Goal: Transaction & Acquisition: Purchase product/service

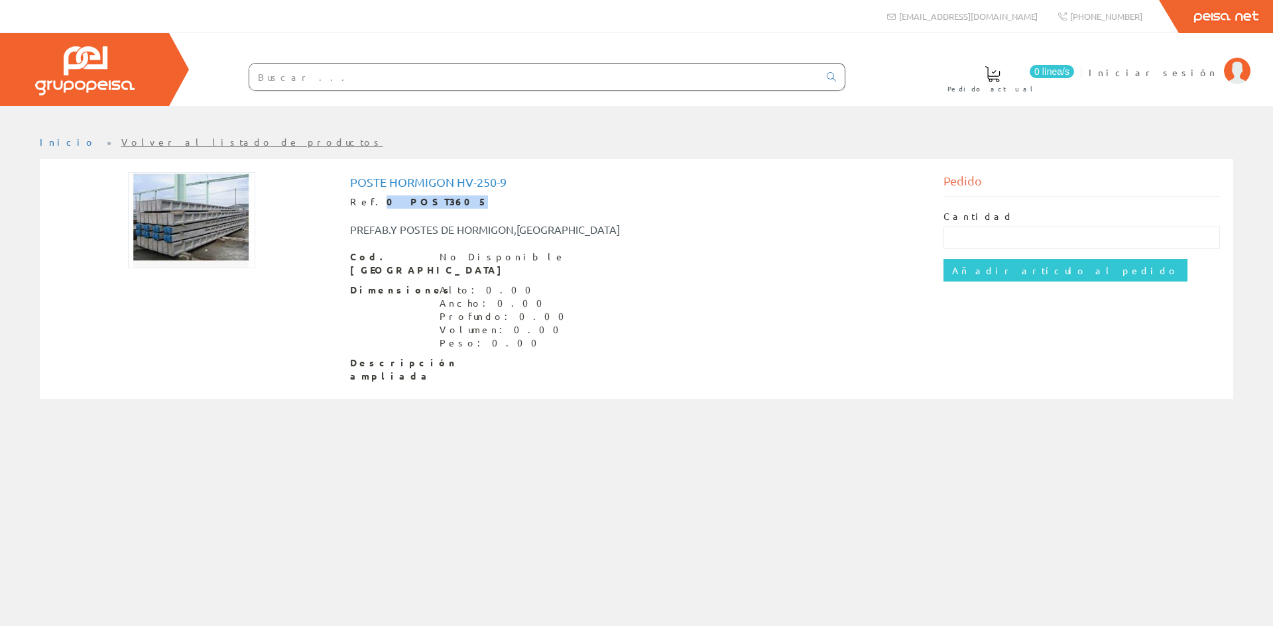
drag, startPoint x: 419, startPoint y: 201, endPoint x: 369, endPoint y: 201, distance: 50.4
click at [386, 201] on strong "0 POST3605" at bounding box center [436, 202] width 101 height 12
copy strong "0 POST3605"
click at [767, 225] on div "PREFAB.Y POSTES DE HORMIGON,[GEOGRAPHIC_DATA]" at bounding box center [636, 223] width 593 height 29
drag, startPoint x: 511, startPoint y: 180, endPoint x: 456, endPoint y: 182, distance: 55.0
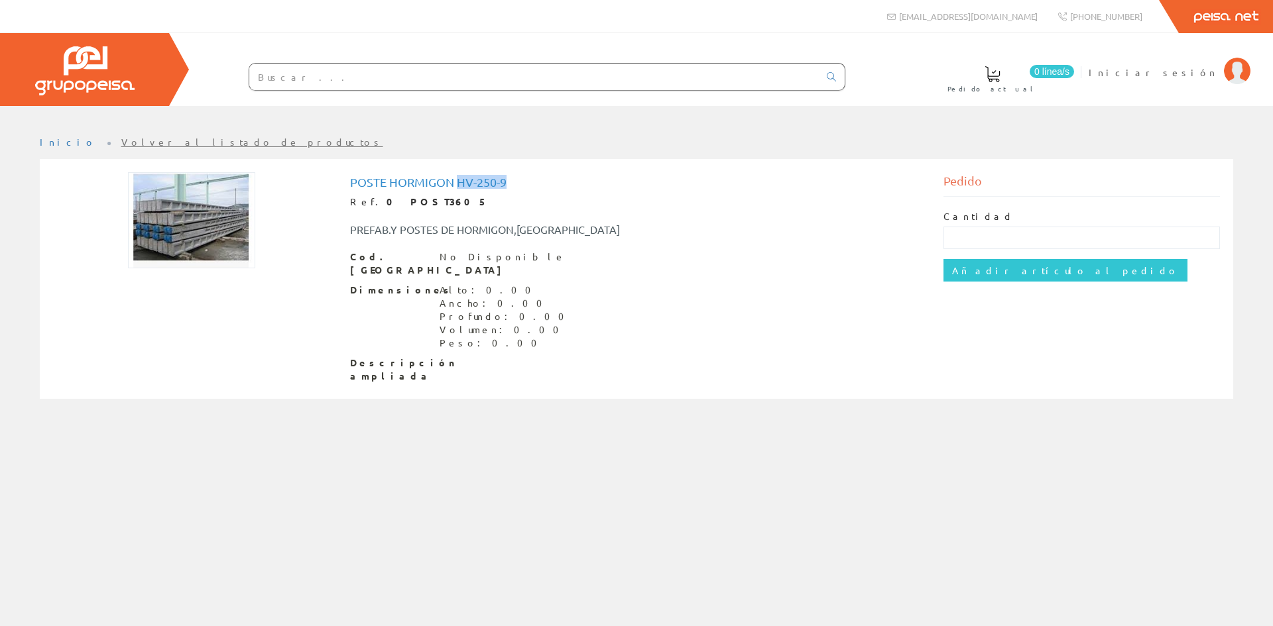
click at [456, 182] on h1 "Poste Hormigon Hv-250-9" at bounding box center [636, 182] width 573 height 13
copy h1 "Hv-250-9"
click at [968, 279] on input "Añadir artículo al pedido" at bounding box center [1065, 270] width 244 height 23
